Goal: Information Seeking & Learning: Find specific fact

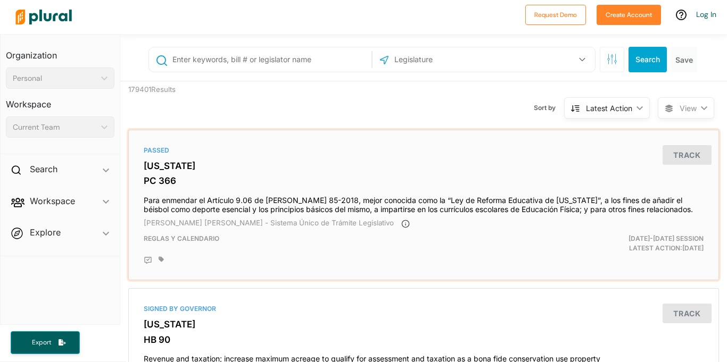
click at [142, 175] on div "Passed [US_STATE] PC 366 Para enmendar el Artículo 9.06 de [PERSON_NAME] 85-201…" at bounding box center [423, 205] width 581 height 141
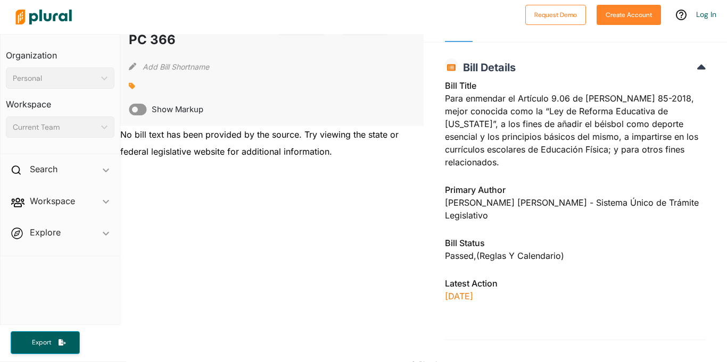
scroll to position [26, 0]
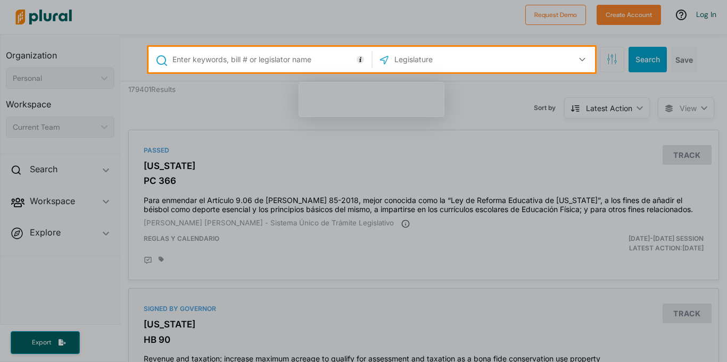
click at [327, 186] on div at bounding box center [363, 217] width 727 height 290
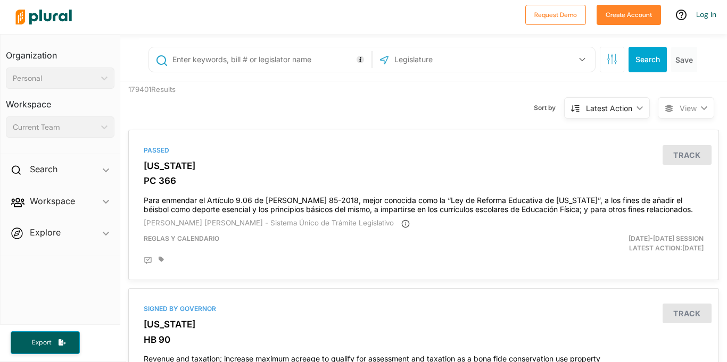
click at [432, 67] on input "text" at bounding box center [450, 59] width 114 height 20
click at [459, 64] on input "text" at bounding box center [450, 59] width 114 height 20
click at [288, 64] on input "text" at bounding box center [269, 59] width 197 height 20
paste input "Sponsored Bills"
type input "Sponsored Bills"
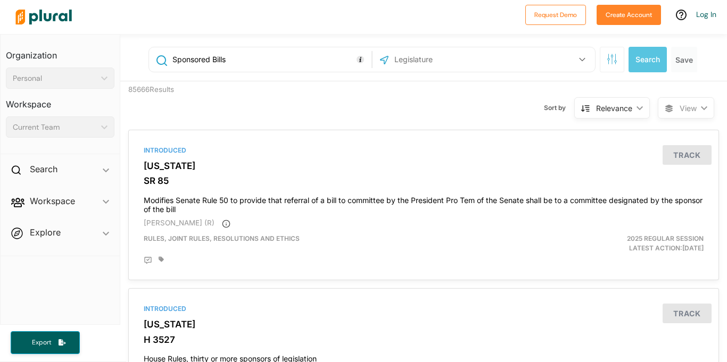
click at [211, 51] on input "Sponsored Bills" at bounding box center [269, 59] width 197 height 20
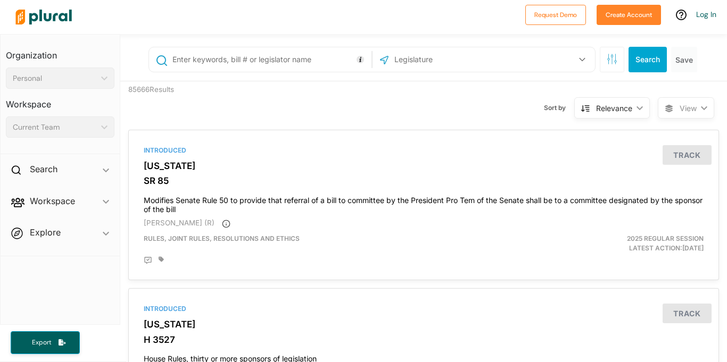
click at [451, 72] on div "US Congress [US_STATE] [US_STATE] [US_STATE] [US_STATE] [US_STATE] [US_STATE] […" at bounding box center [424, 59] width 571 height 43
click at [453, 70] on div "US Congress [US_STATE] [US_STATE] [US_STATE] [US_STATE] [US_STATE] [US_STATE] […" at bounding box center [484, 59] width 222 height 24
click at [455, 60] on input "text" at bounding box center [450, 59] width 114 height 20
click at [579, 61] on icon "button" at bounding box center [582, 59] width 6 height 4
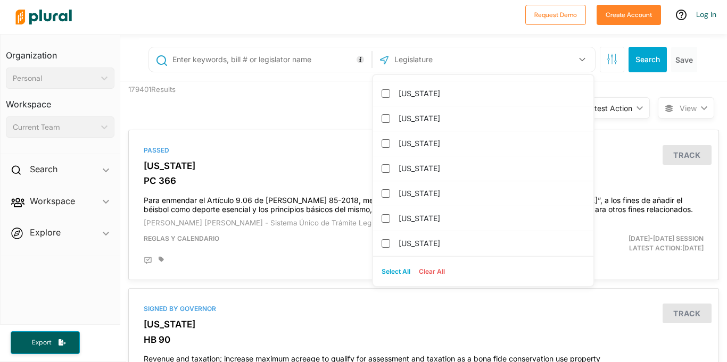
click at [307, 63] on input "text" at bounding box center [269, 59] width 197 height 20
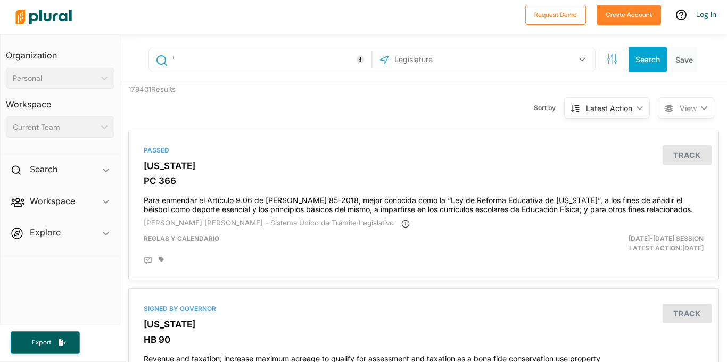
type input "'"
click at [397, 53] on input "text" at bounding box center [450, 59] width 114 height 20
click at [324, 61] on input "text" at bounding box center [269, 59] width 197 height 20
paste input "[PERSON_NAME]"
type input "[PERSON_NAME]"
